Goal: Task Accomplishment & Management: Use online tool/utility

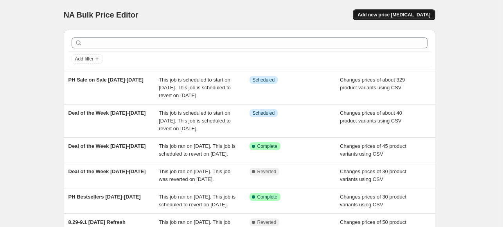
click at [398, 17] on span "Add new price change job" at bounding box center [393, 15] width 73 height 6
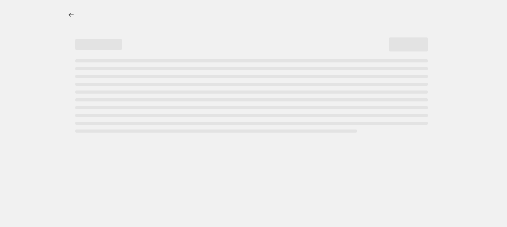
select select "percentage"
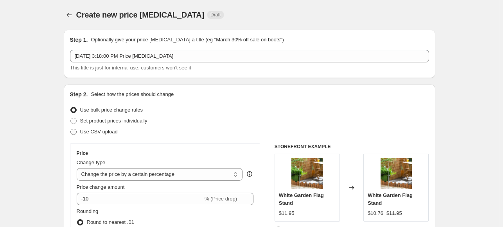
click at [77, 131] on span at bounding box center [73, 132] width 6 height 6
click at [71, 129] on input "Use CSV upload" at bounding box center [70, 129] width 0 height 0
radio input "true"
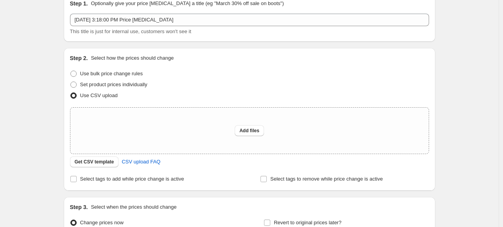
scroll to position [78, 0]
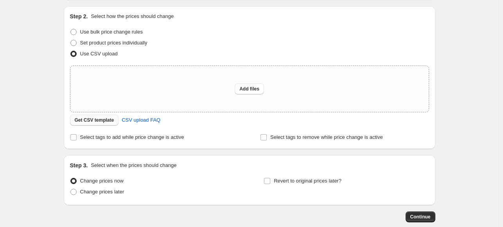
click at [94, 120] on span "Get CSV template" at bounding box center [94, 120] width 39 height 6
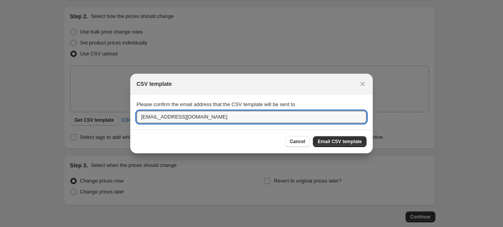
drag, startPoint x: 208, startPoint y: 116, endPoint x: 81, endPoint y: 110, distance: 126.4
type input "majohnson@myevergreen.com"
click at [330, 142] on span "Email CSV template" at bounding box center [339, 142] width 44 height 6
